Goal: Information Seeking & Learning: Learn about a topic

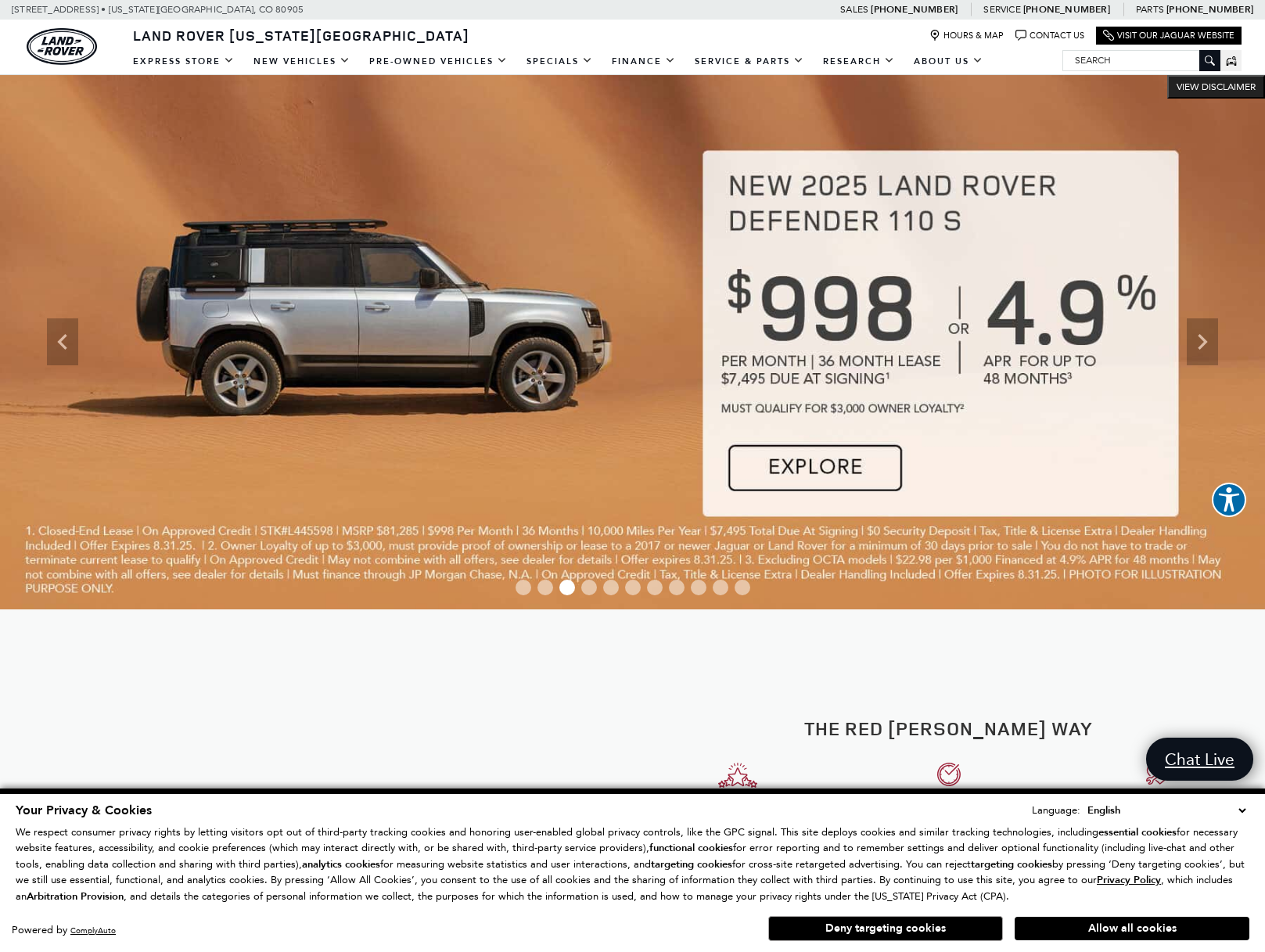
click at [830, 926] on button "Deny targeting cookies" at bounding box center [886, 929] width 234 height 25
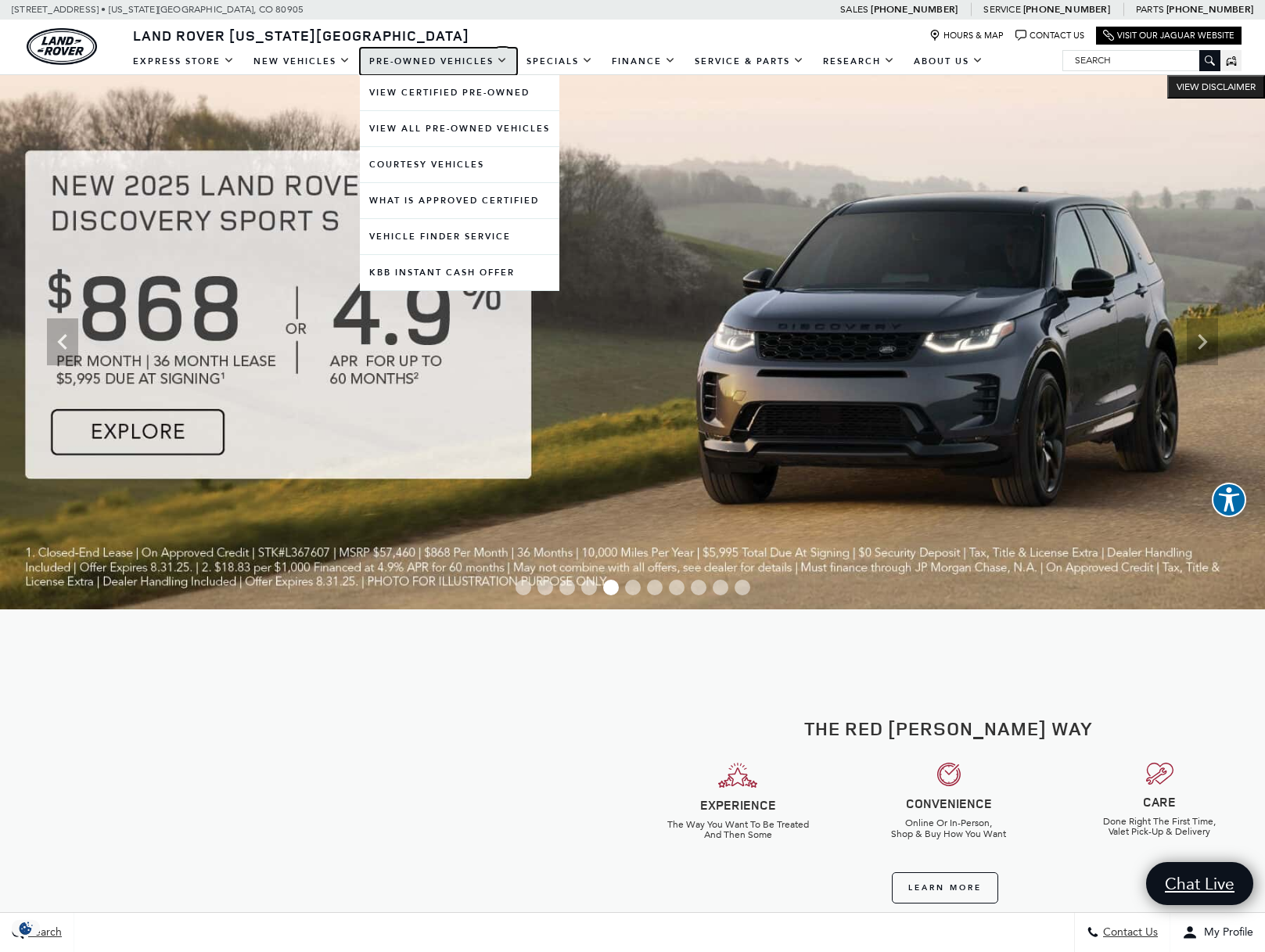
click at [409, 57] on link "Pre-Owned Vehicles" at bounding box center [439, 61] width 157 height 28
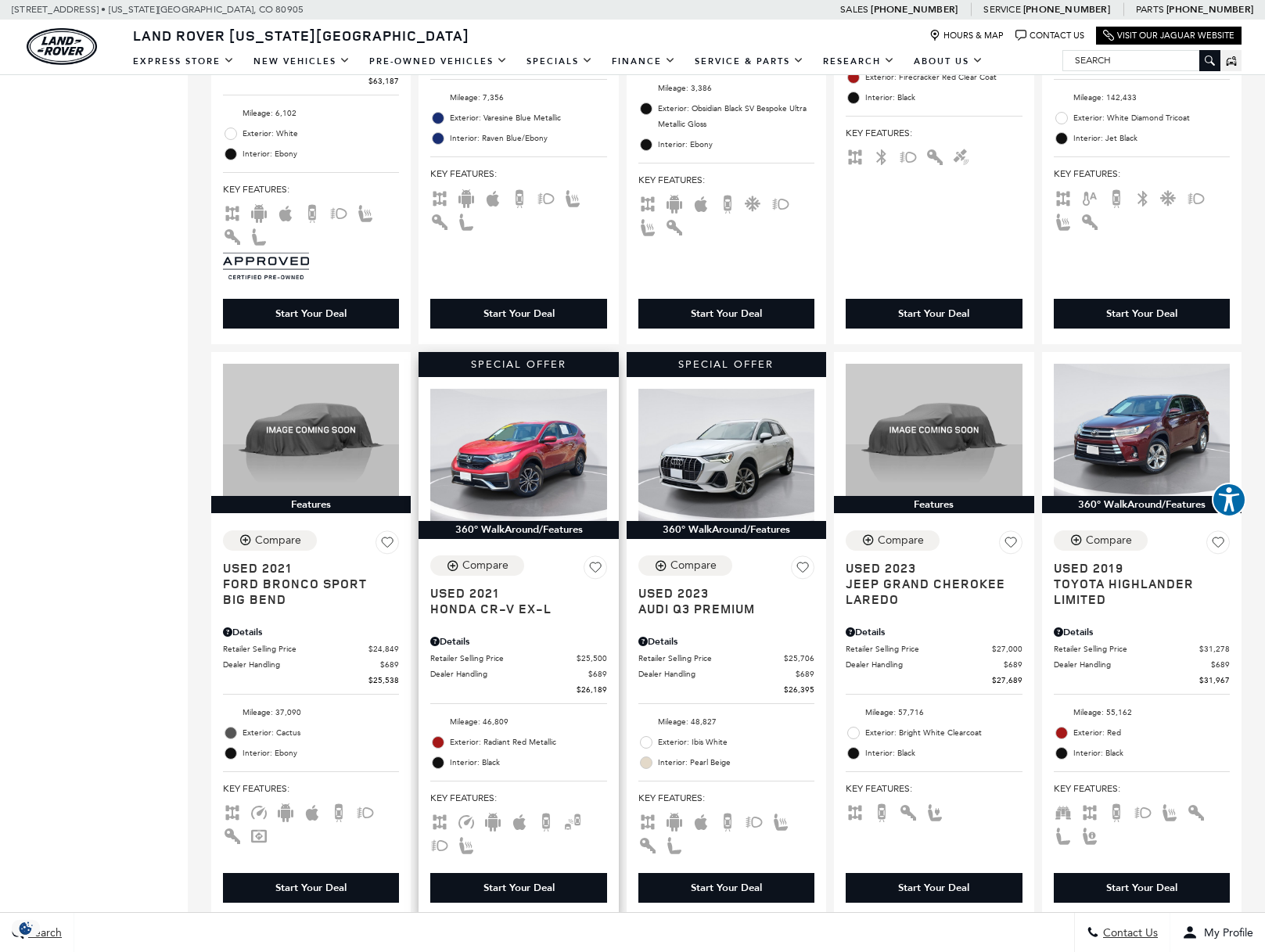
scroll to position [2112, 0]
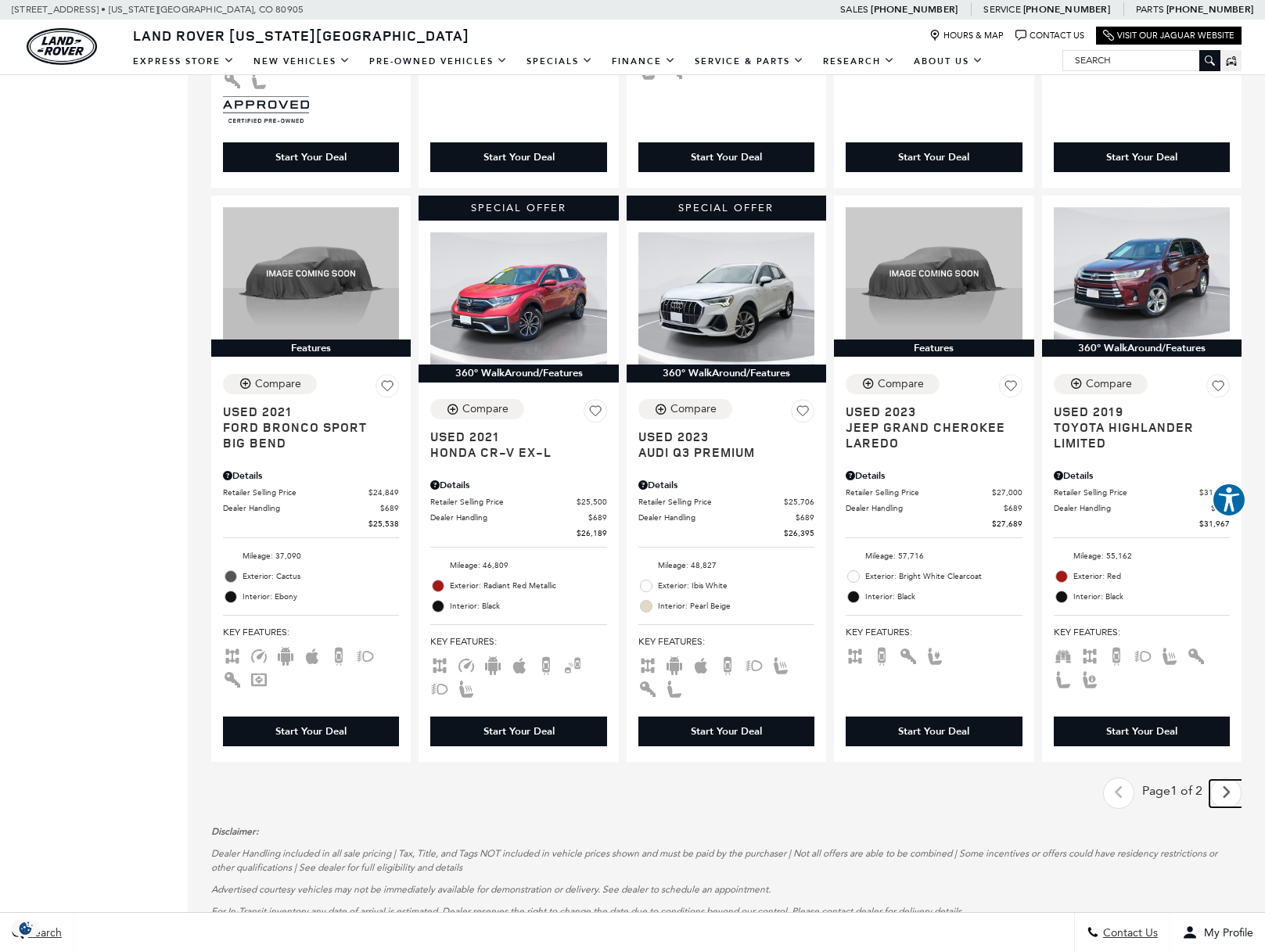
click at [1232, 803] on icon "next page" at bounding box center [1226, 793] width 10 height 25
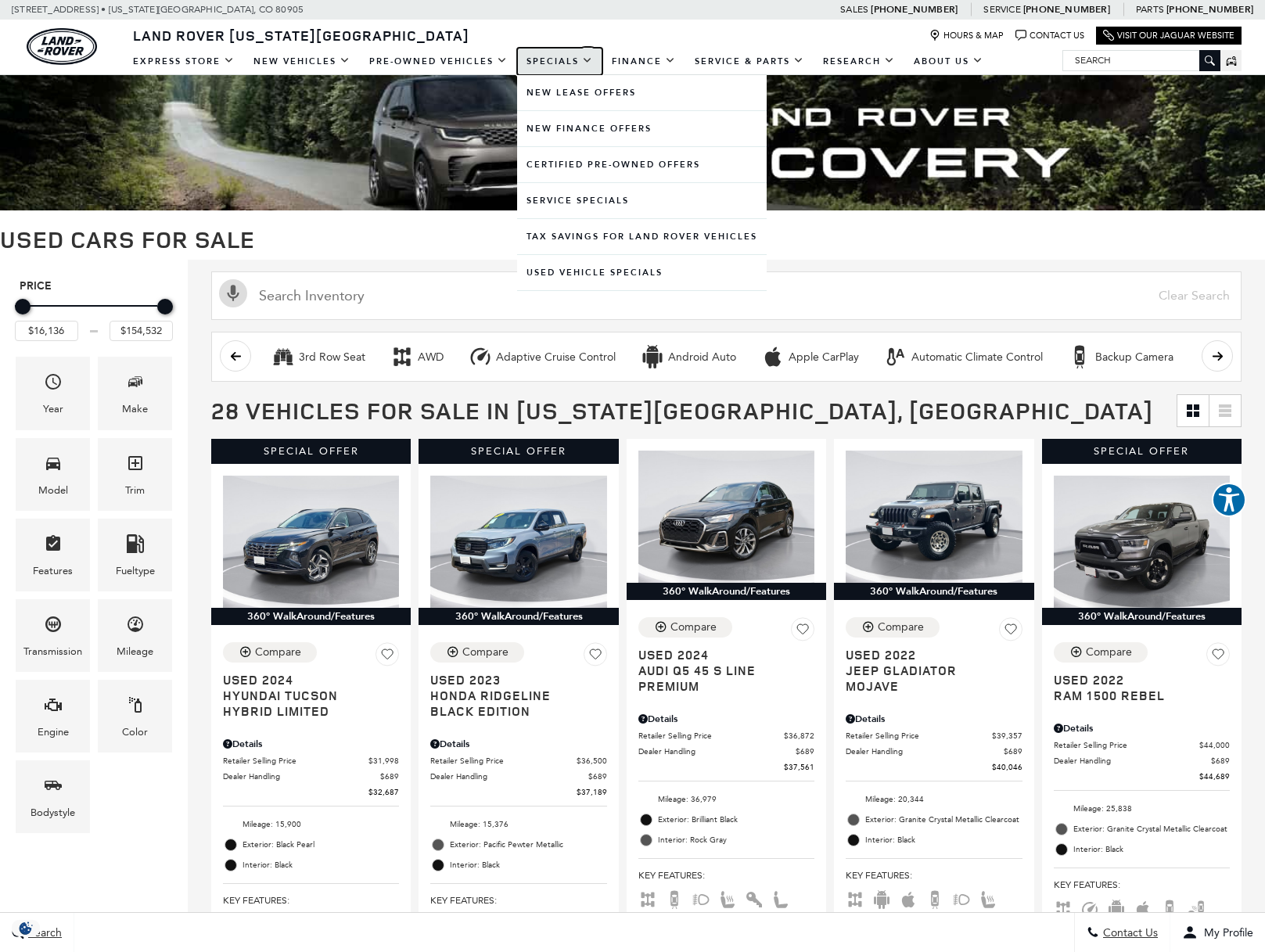
click at [543, 59] on link "Specials" at bounding box center [560, 61] width 85 height 28
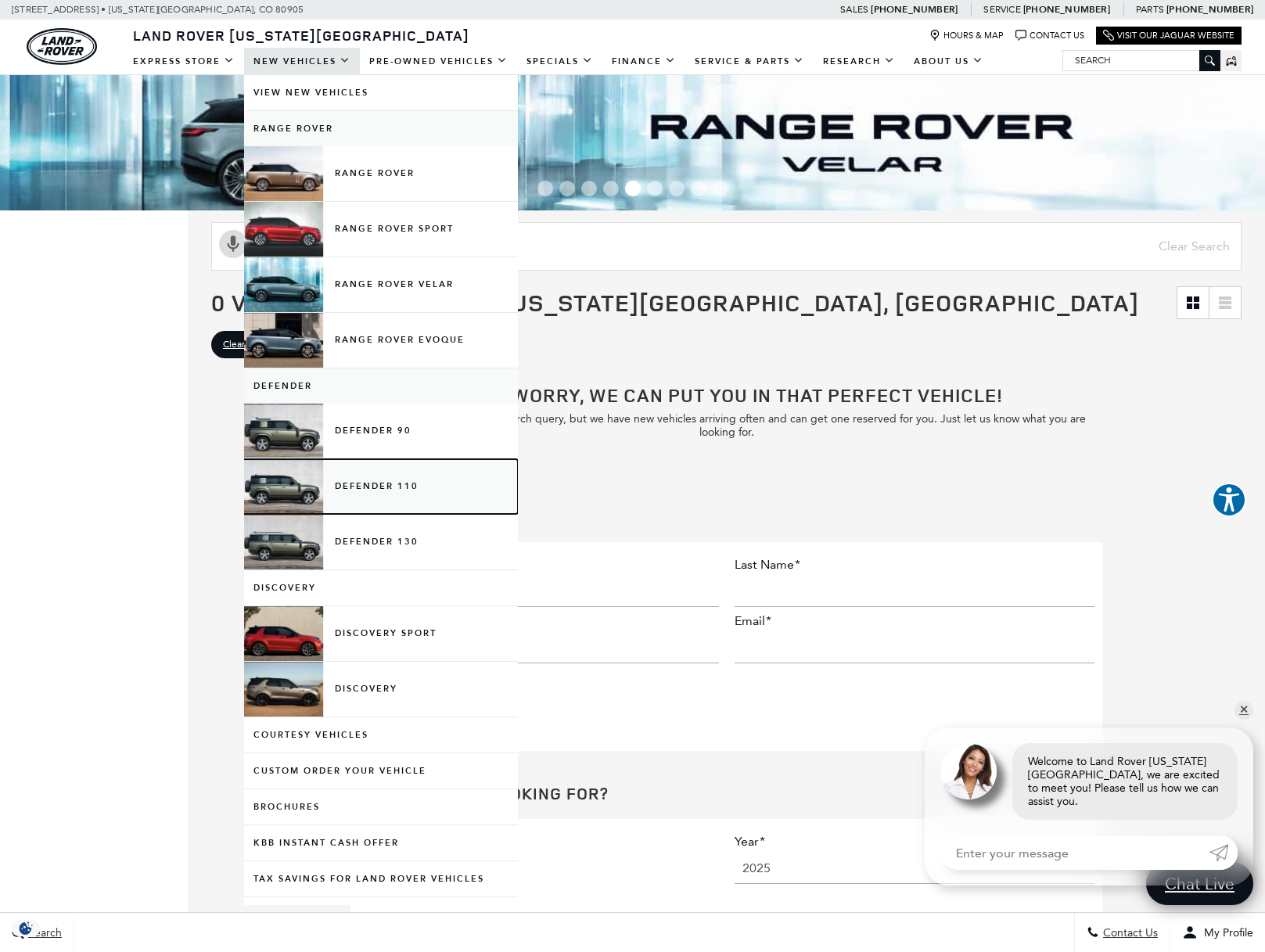
click at [374, 483] on link "Defender 110" at bounding box center [381, 486] width 274 height 54
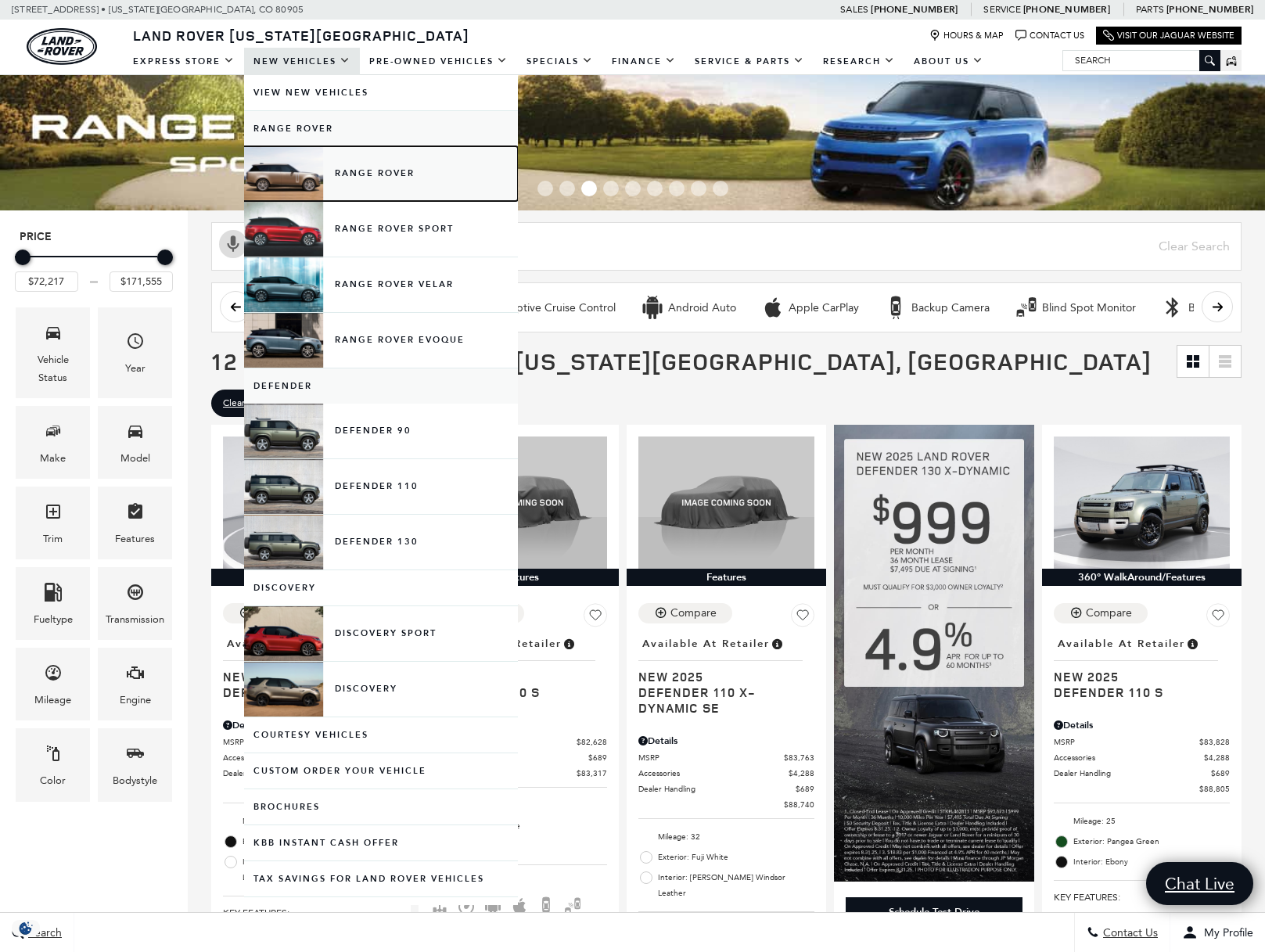
click at [342, 175] on link "Range Rover" at bounding box center [381, 173] width 274 height 54
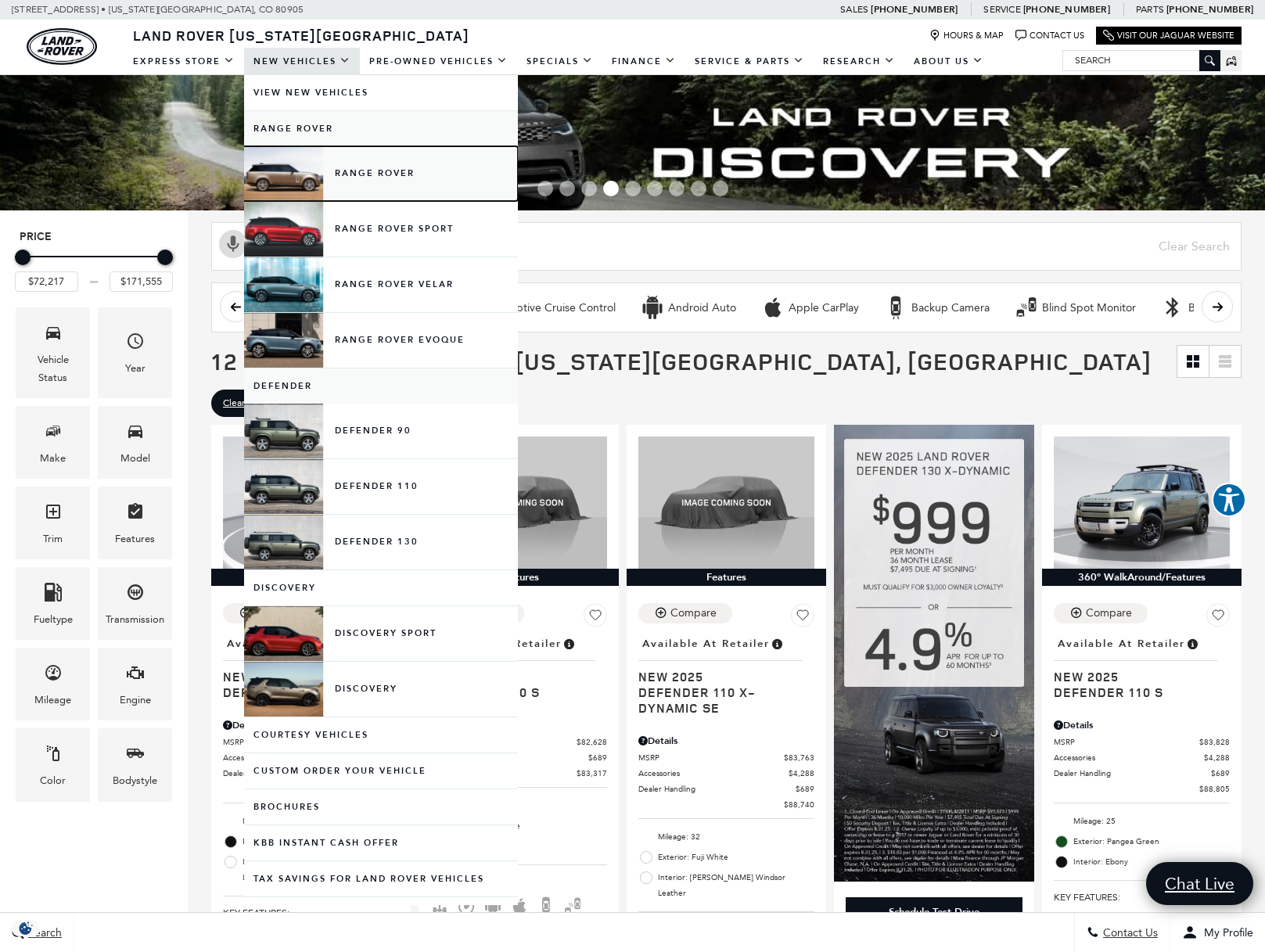
click at [383, 172] on link "Range Rover" at bounding box center [381, 173] width 274 height 54
